Goal: Navigation & Orientation: Go to known website

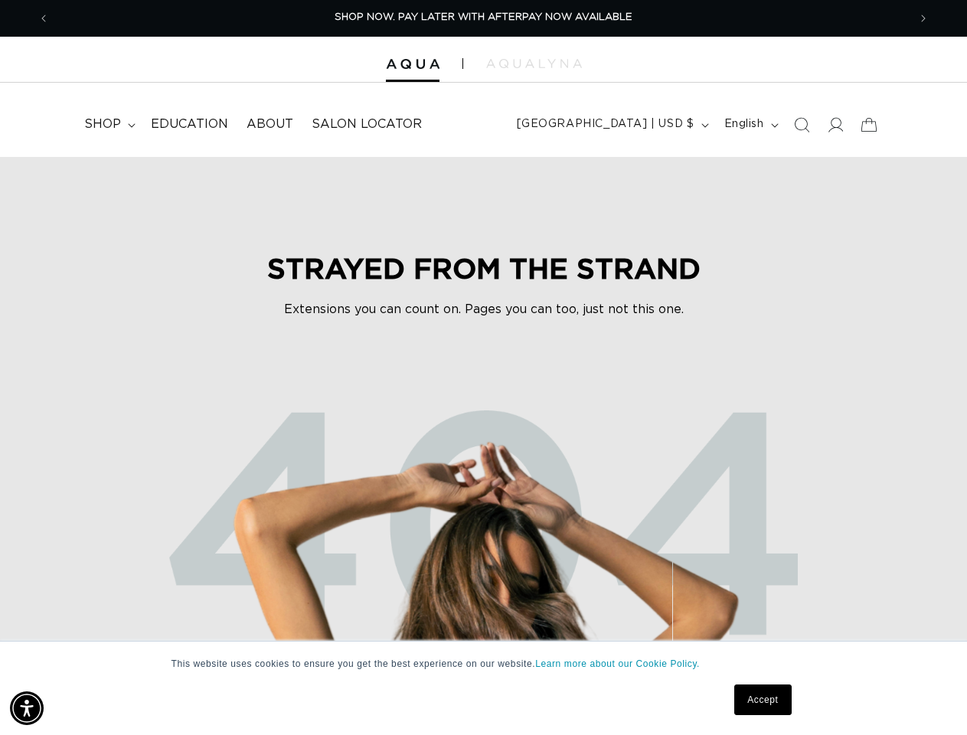
scroll to position [0, 1717]
